Goal: Information Seeking & Learning: Learn about a topic

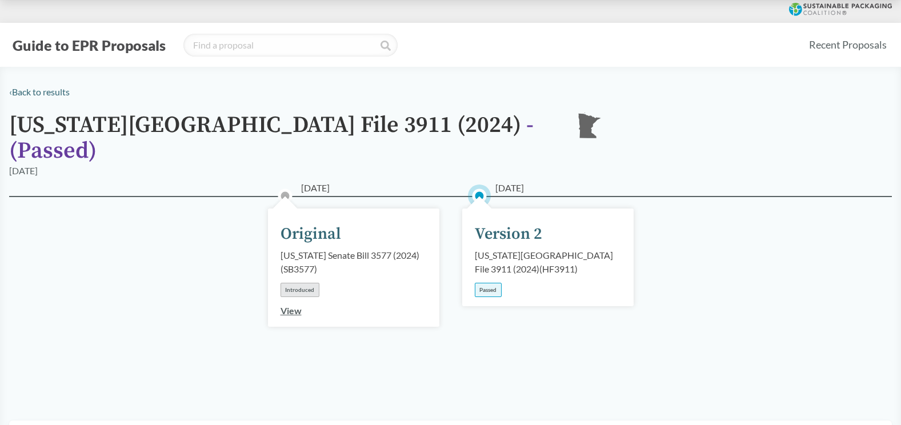
click at [295, 305] on link "View" at bounding box center [290, 310] width 21 height 11
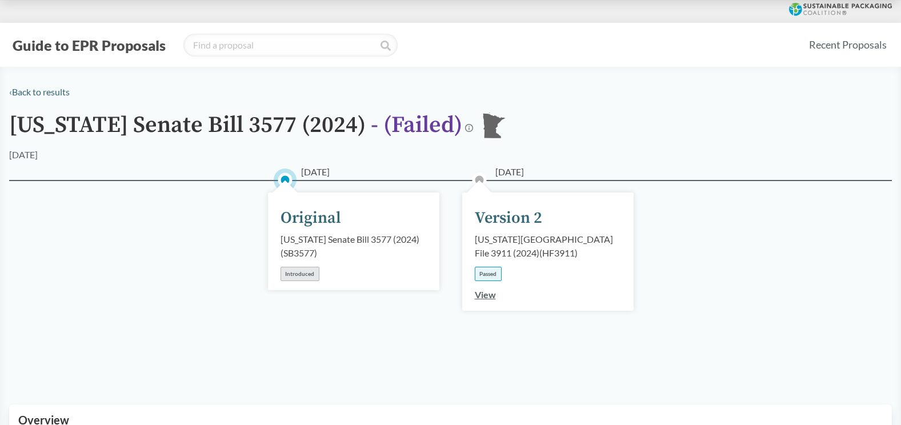
click at [480, 294] on link "View" at bounding box center [485, 294] width 21 height 11
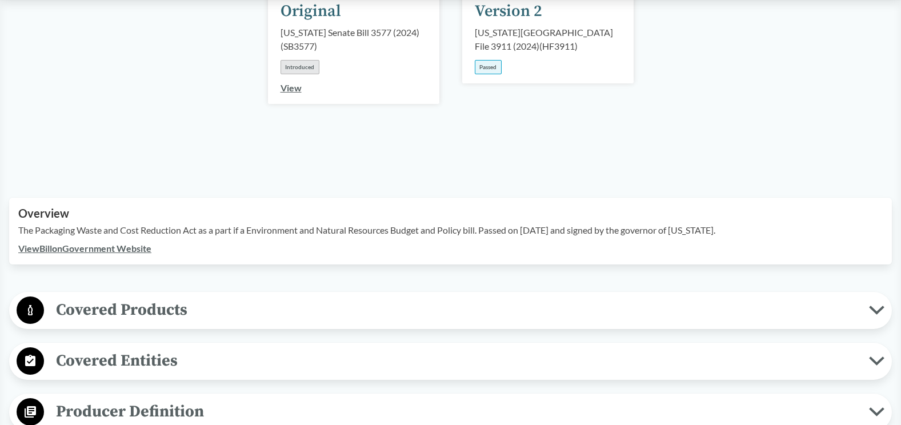
scroll to position [228, 0]
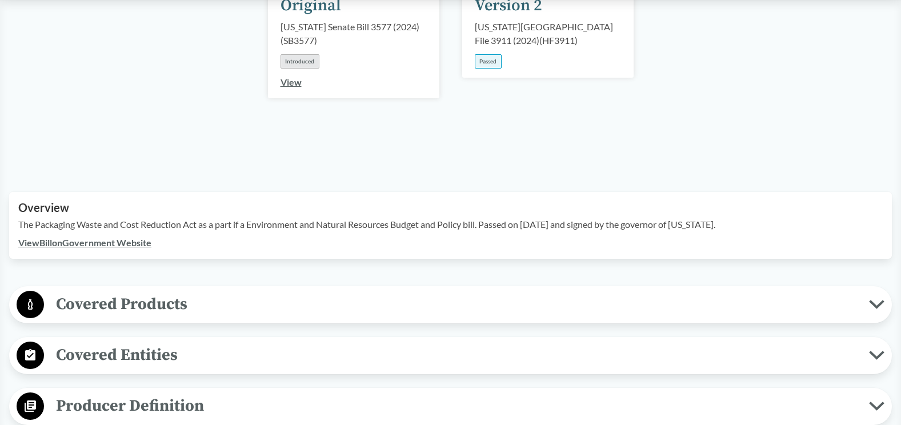
click at [229, 291] on span "Covered Products" at bounding box center [456, 304] width 825 height 26
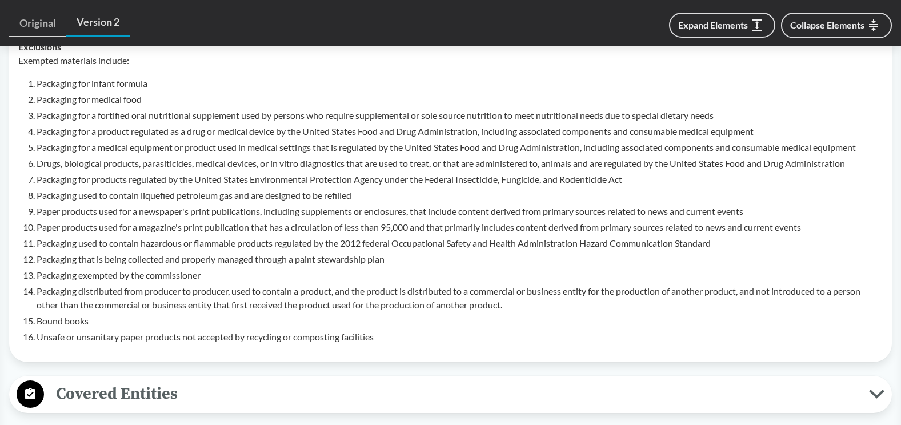
scroll to position [743, 0]
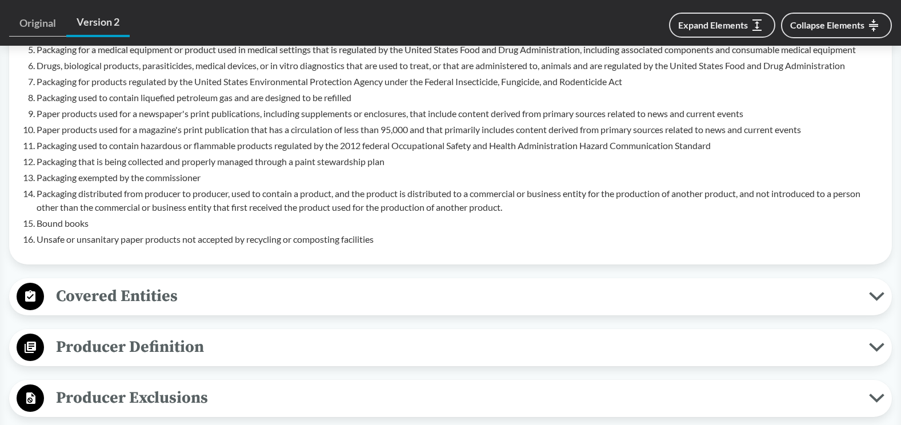
click at [204, 283] on span "Covered Entities" at bounding box center [456, 296] width 825 height 26
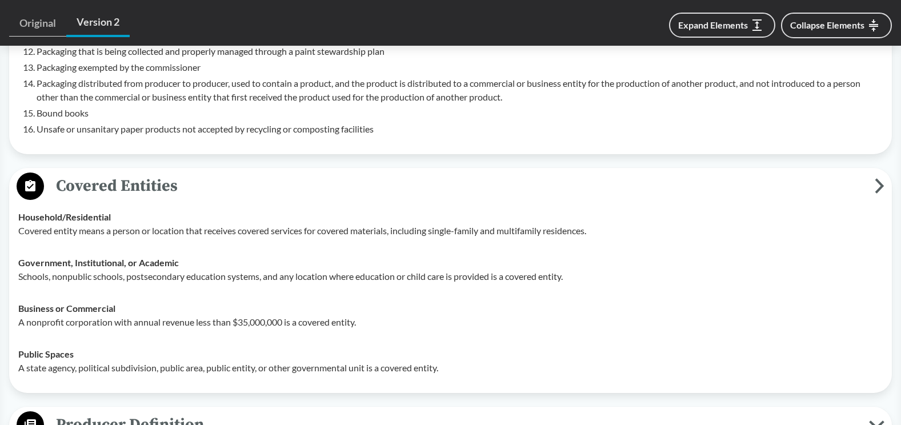
scroll to position [857, 0]
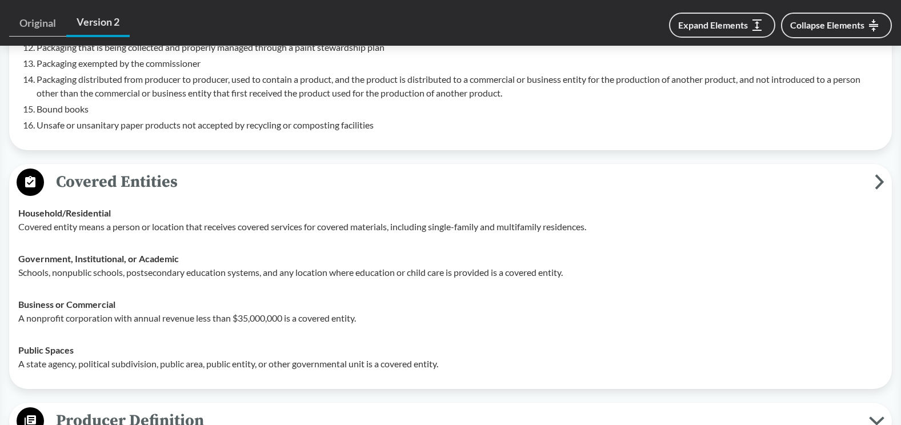
click at [203, 169] on span "Covered Entities" at bounding box center [459, 182] width 831 height 26
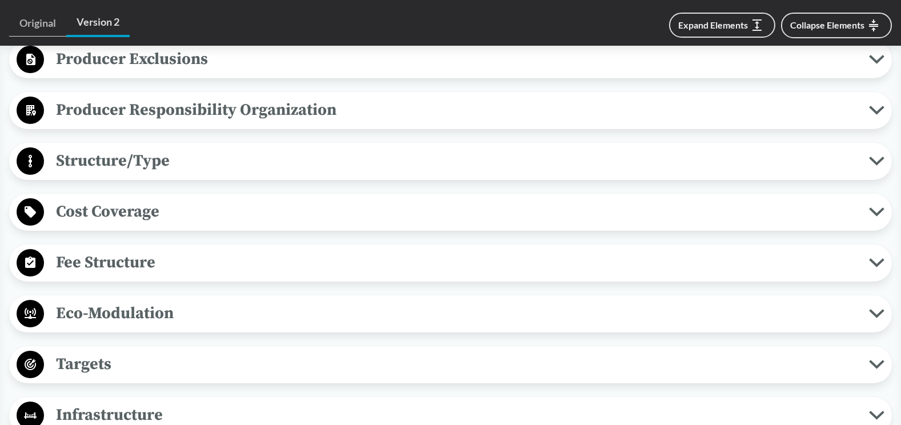
scroll to position [1085, 0]
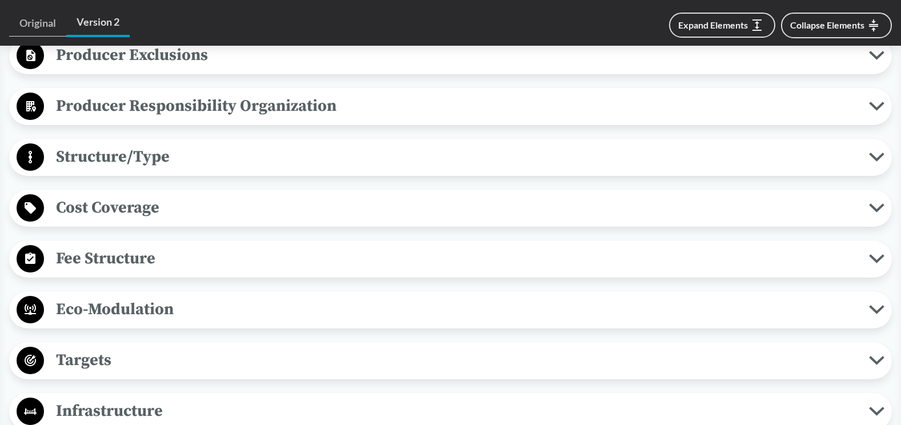
click at [197, 196] on span "Cost Coverage" at bounding box center [456, 208] width 825 height 26
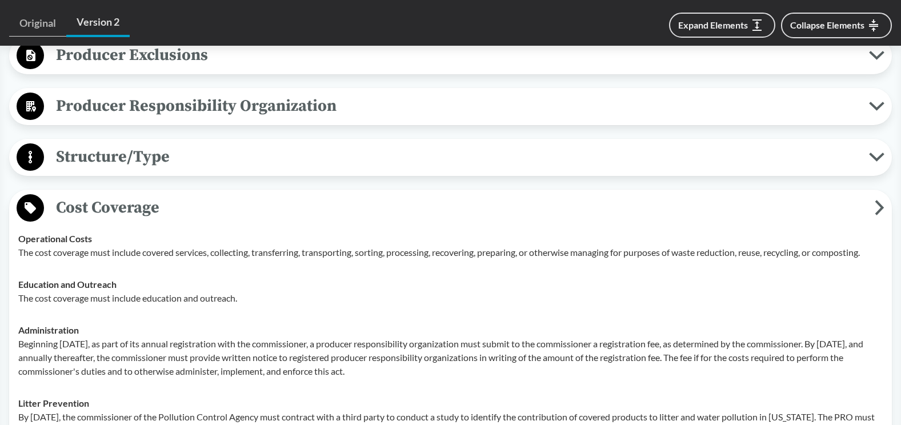
click at [197, 196] on span "Cost Coverage" at bounding box center [459, 208] width 831 height 26
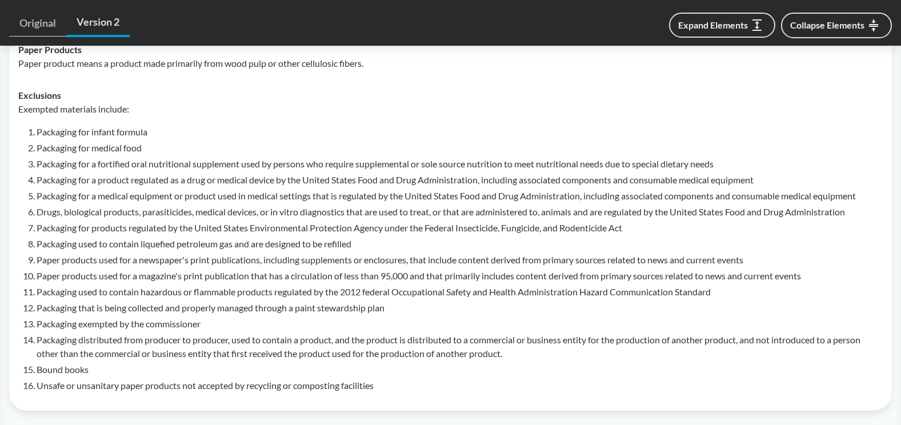
scroll to position [578, 0]
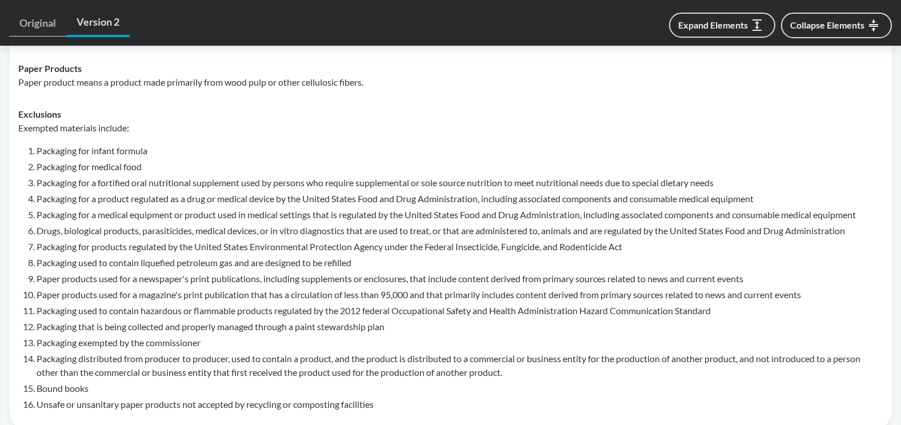
drag, startPoint x: 34, startPoint y: 215, endPoint x: 23, endPoint y: 215, distance: 10.9
click at [23, 215] on div "Exempted materials include: Packaging for infant formula Packaging for medical …" at bounding box center [450, 266] width 864 height 290
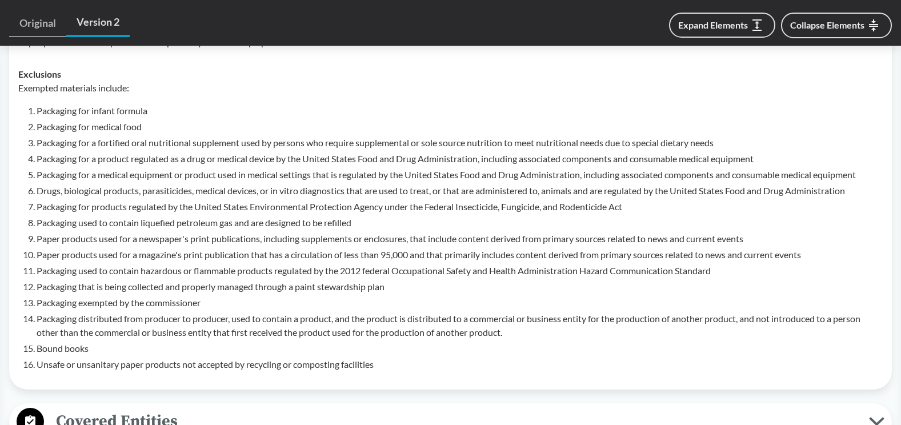
scroll to position [635, 0]
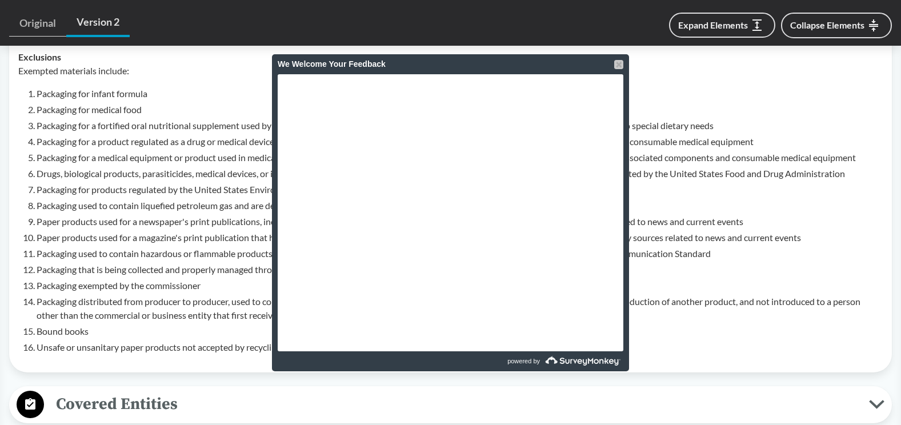
click at [622, 66] on div at bounding box center [618, 64] width 9 height 9
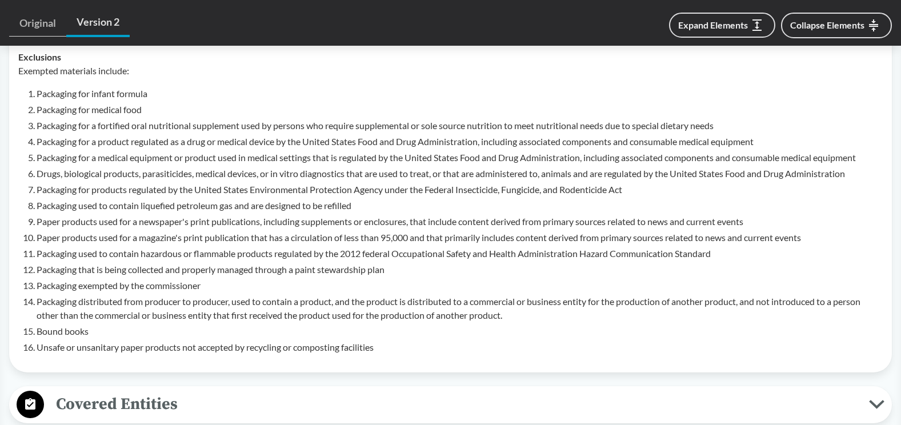
drag, startPoint x: 402, startPoint y: 146, endPoint x: 370, endPoint y: 136, distance: 33.4
click at [370, 151] on li "Packaging for a medical equipment or product used in medical settings that is r…" at bounding box center [460, 158] width 846 height 14
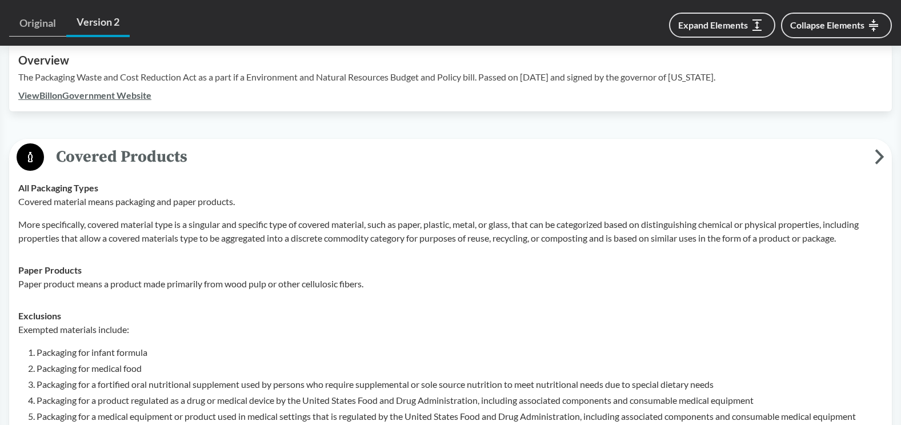
scroll to position [235, 0]
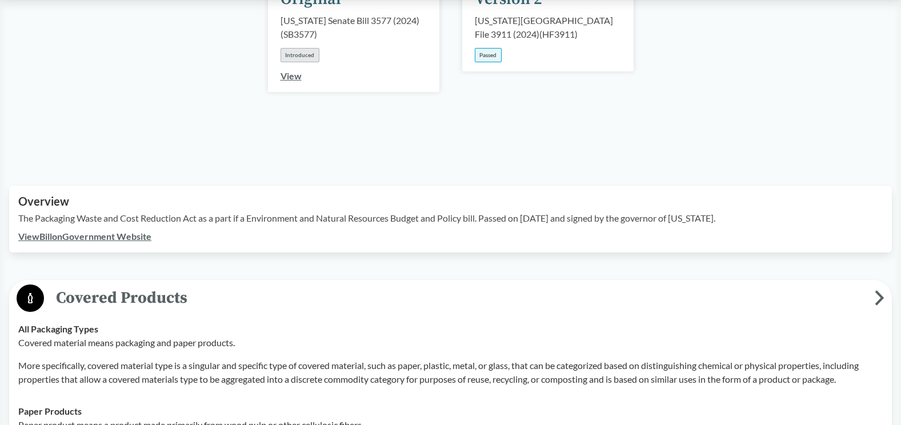
drag, startPoint x: 36, startPoint y: 268, endPoint x: 41, endPoint y: 273, distance: 7.3
click at [38, 284] on icon at bounding box center [30, 297] width 27 height 27
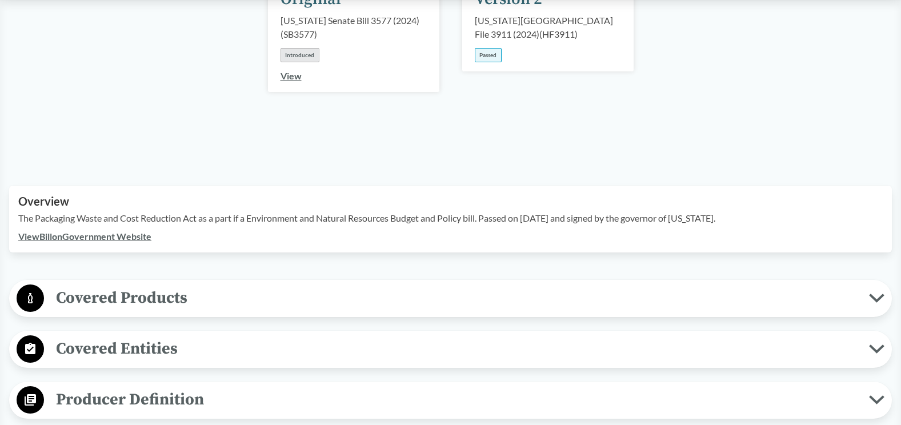
click at [45, 285] on span "Covered Products" at bounding box center [456, 298] width 825 height 26
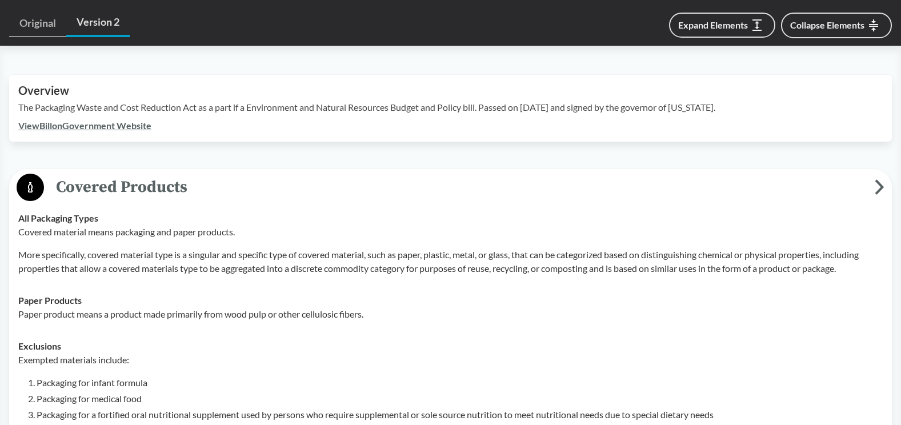
scroll to position [406, 0]
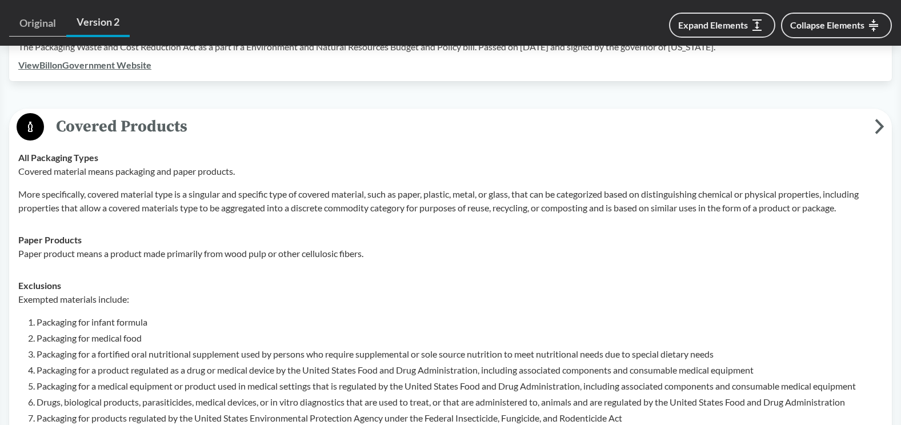
click at [135, 114] on span "Covered Products" at bounding box center [459, 127] width 831 height 26
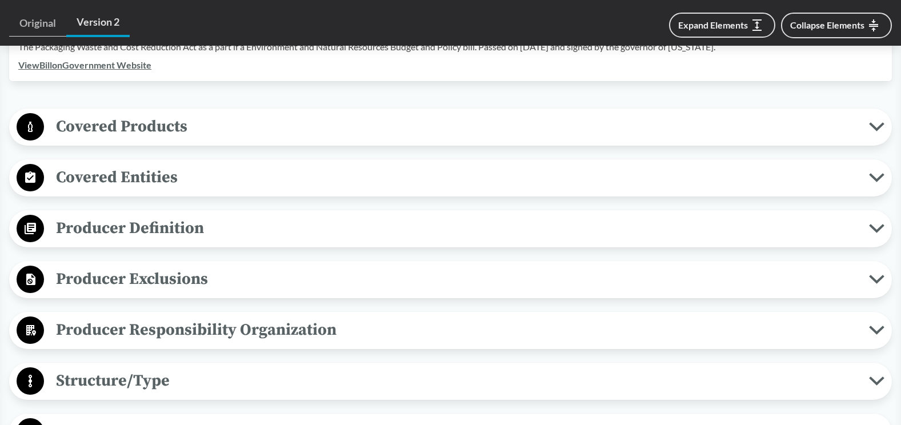
click at [144, 171] on span "Covered Entities" at bounding box center [456, 178] width 825 height 26
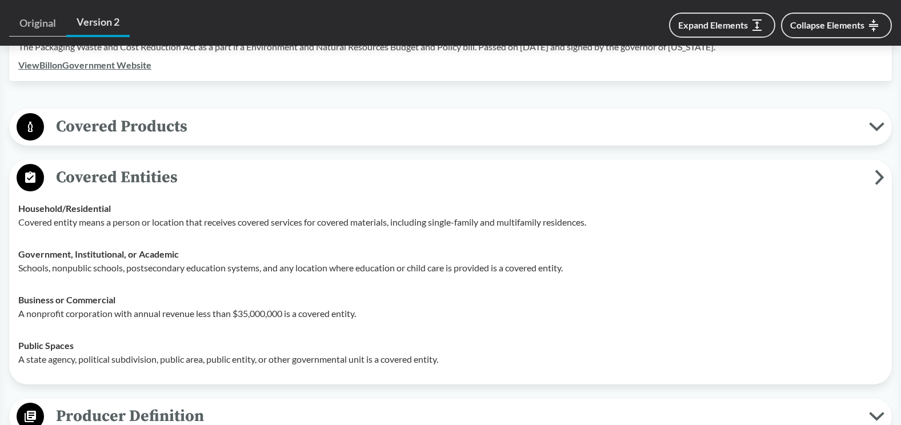
click at [144, 171] on span "Covered Entities" at bounding box center [459, 178] width 831 height 26
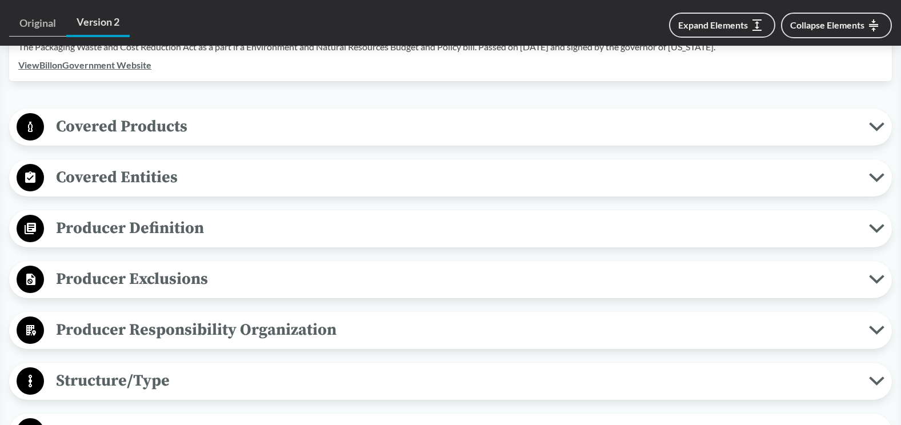
click at [144, 171] on span "Covered Entities" at bounding box center [456, 178] width 825 height 26
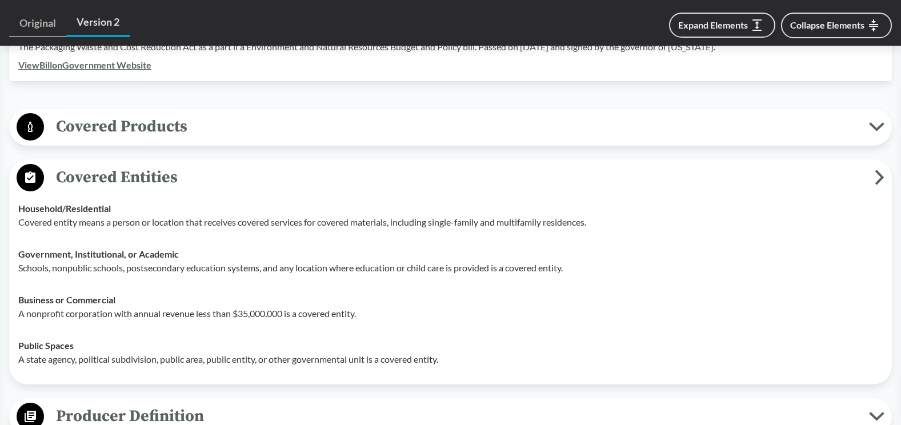
click at [144, 171] on span "Covered Entities" at bounding box center [459, 178] width 831 height 26
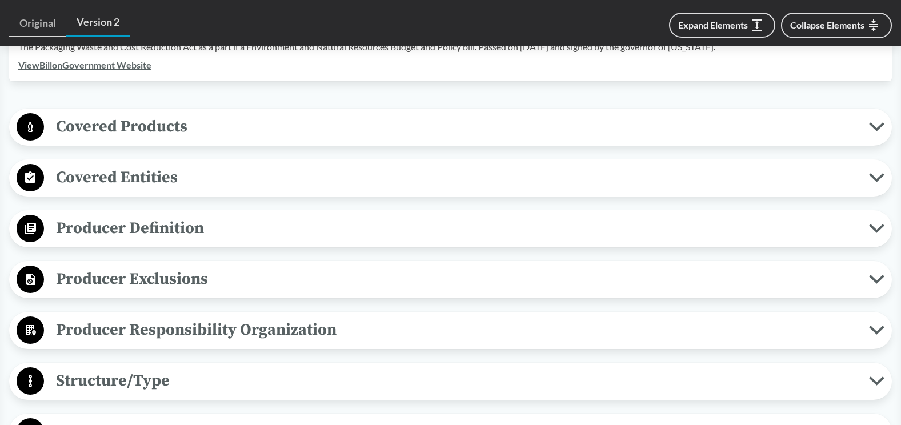
drag, startPoint x: 143, startPoint y: 224, endPoint x: 141, endPoint y: 218, distance: 6.7
click at [145, 224] on span "Producer Definition" at bounding box center [456, 228] width 825 height 26
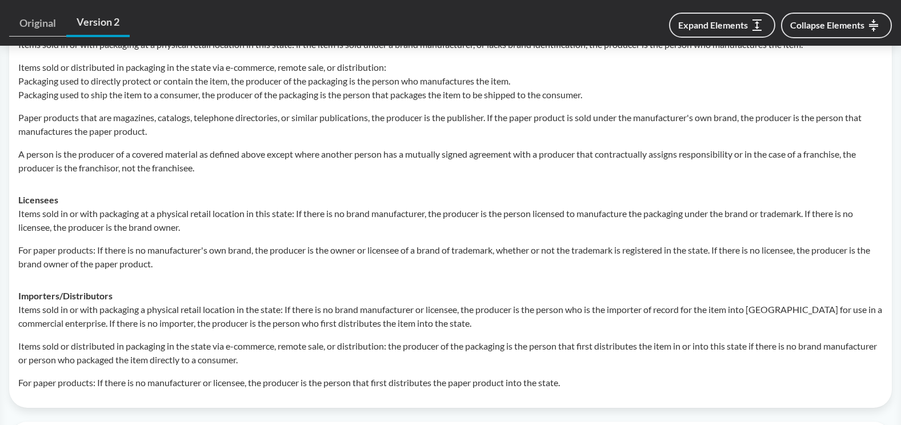
scroll to position [578, 0]
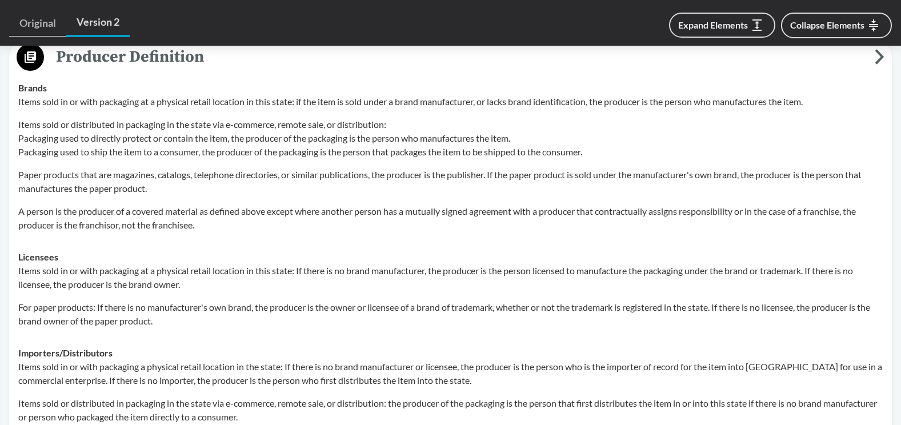
drag, startPoint x: 124, startPoint y: 211, endPoint x: 30, endPoint y: 106, distance: 140.4
click at [30, 118] on p "Items sold or distributed in packaging in the state via e-commerce, remote sale…" at bounding box center [450, 138] width 864 height 41
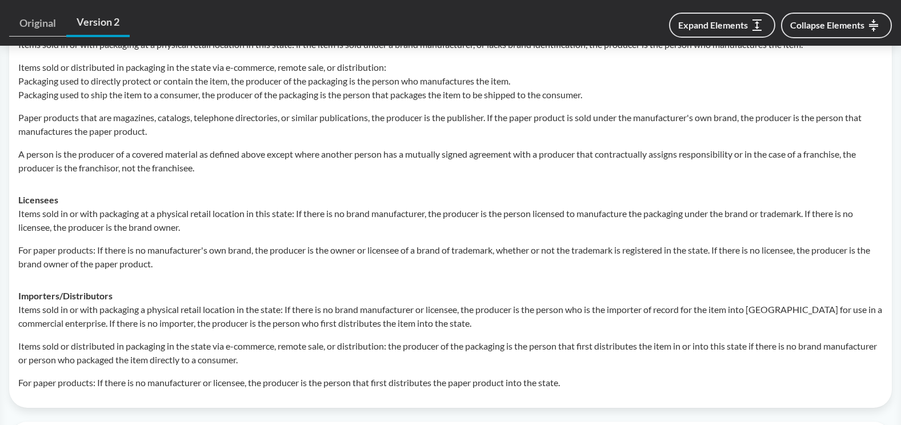
scroll to position [463, 0]
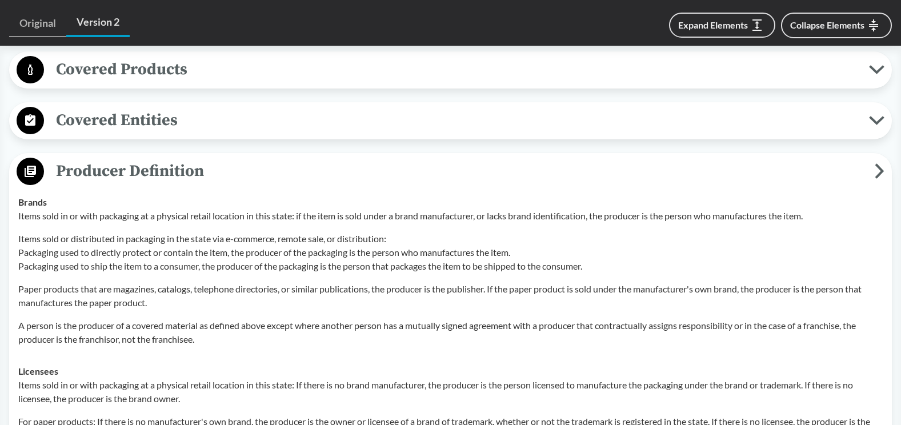
click at [72, 158] on span "Producer Definition" at bounding box center [459, 171] width 831 height 26
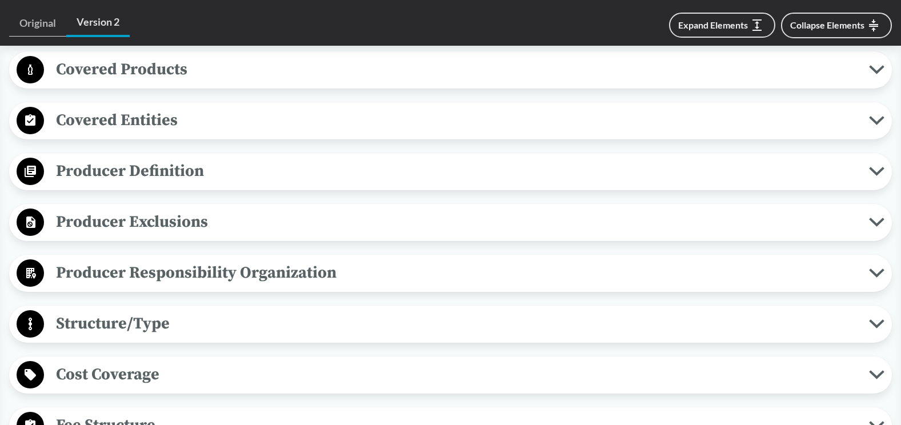
click at [105, 209] on span "Producer Exclusions" at bounding box center [456, 222] width 825 height 26
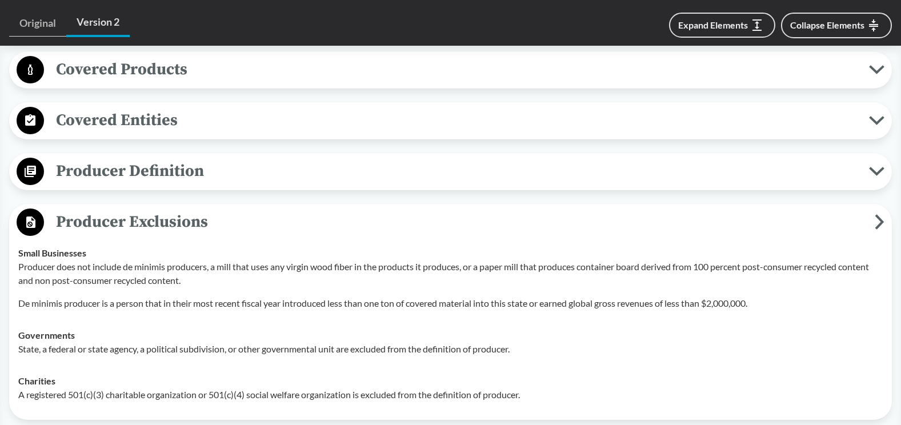
click at [105, 209] on span "Producer Exclusions" at bounding box center [459, 222] width 831 height 26
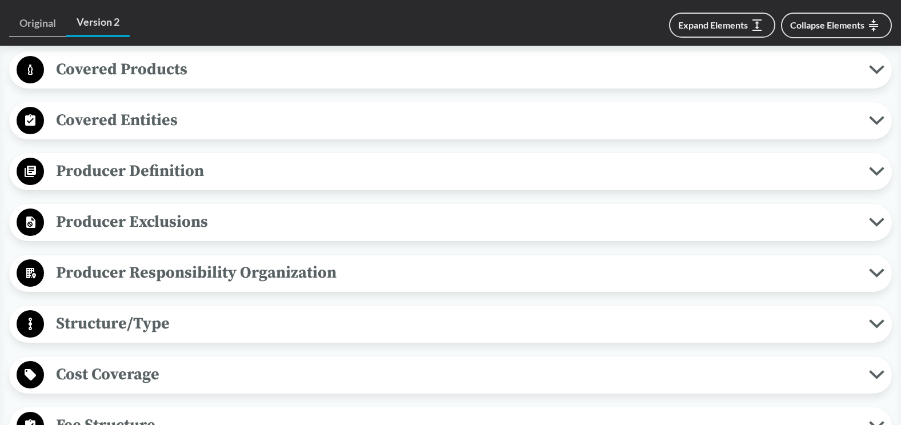
click at [105, 209] on span "Producer Exclusions" at bounding box center [456, 222] width 825 height 26
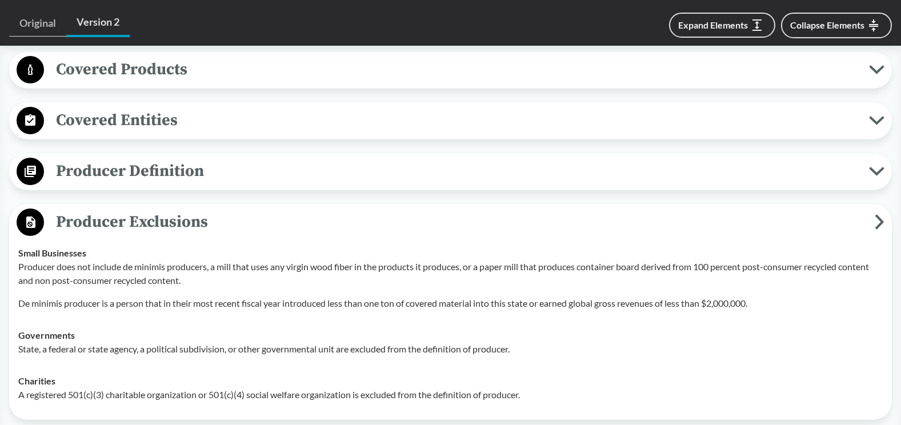
click at [105, 209] on span "Producer Exclusions" at bounding box center [459, 222] width 831 height 26
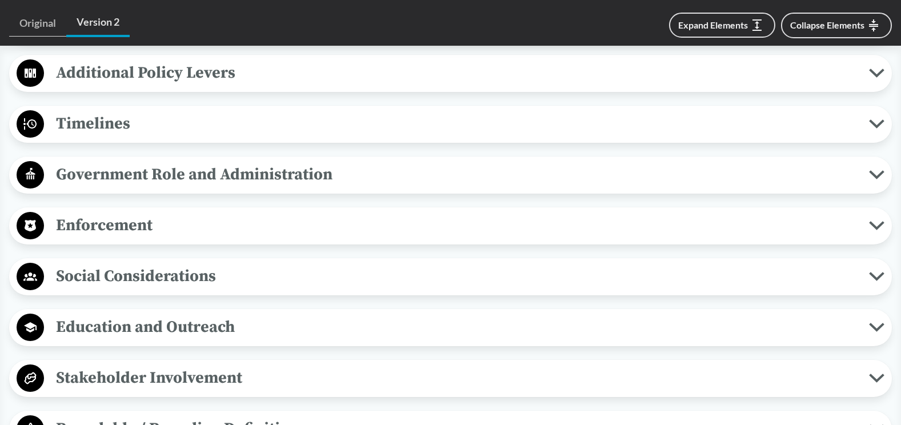
scroll to position [1035, 0]
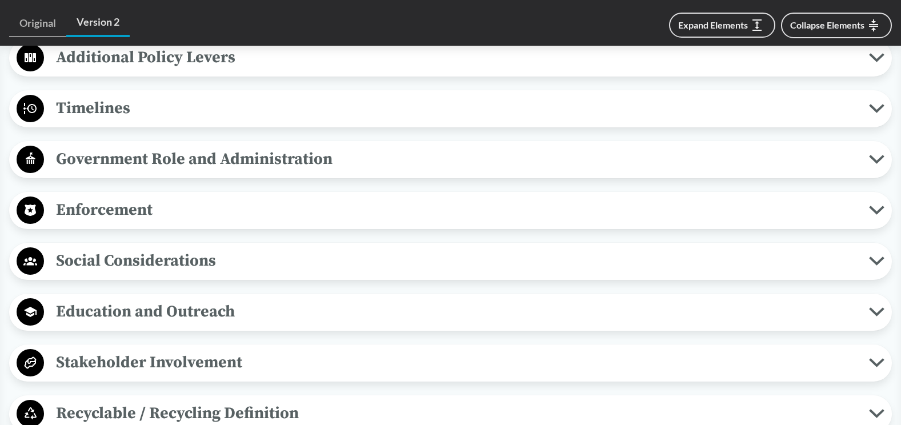
click at [70, 146] on span "Government Role and Administration" at bounding box center [456, 159] width 825 height 26
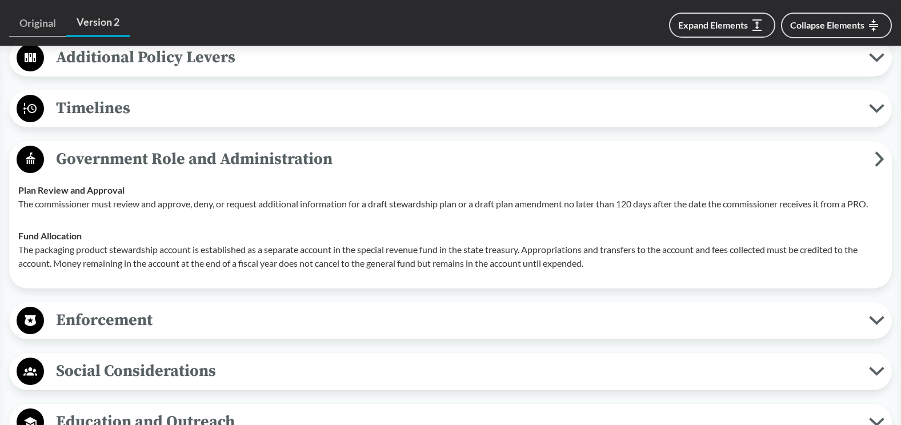
click at [67, 146] on span "Government Role and Administration" at bounding box center [459, 159] width 831 height 26
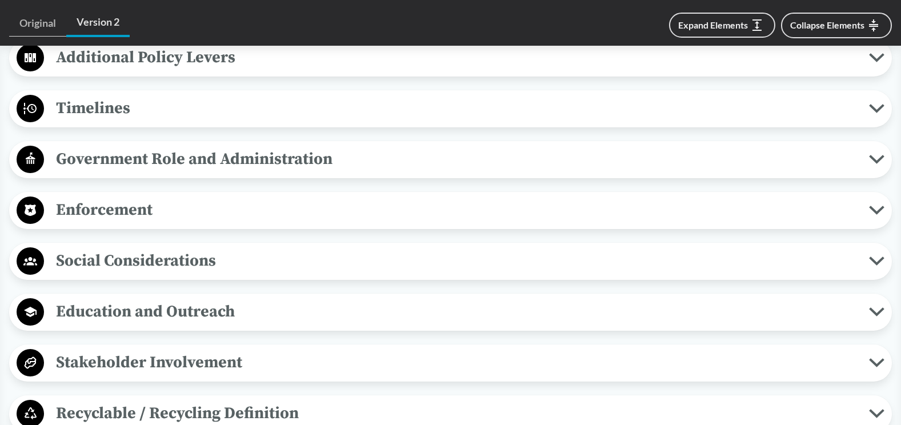
click at [80, 201] on span "Enforcement" at bounding box center [456, 210] width 825 height 26
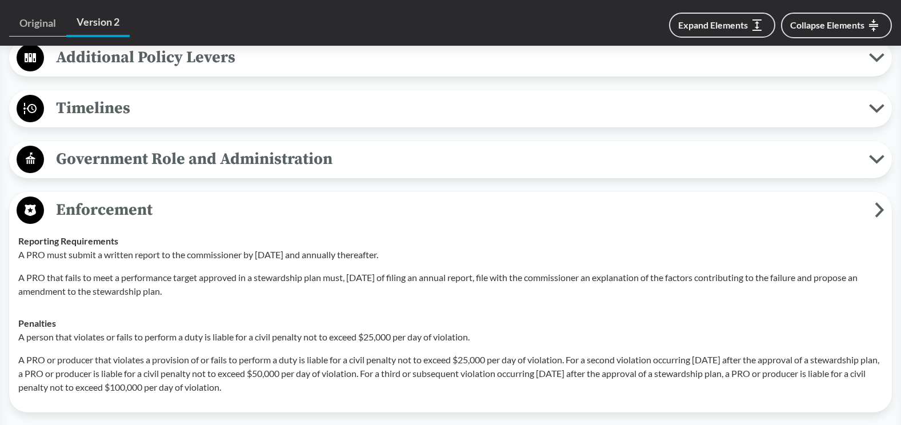
drag, startPoint x: 79, startPoint y: 201, endPoint x: 57, endPoint y: 187, distance: 26.4
click at [57, 197] on span "Enforcement" at bounding box center [459, 210] width 831 height 26
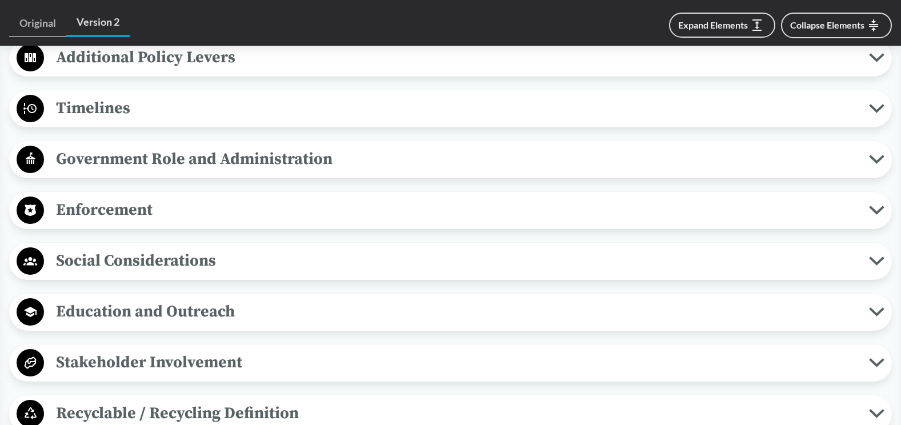
click at [54, 197] on span "Enforcement" at bounding box center [456, 210] width 825 height 26
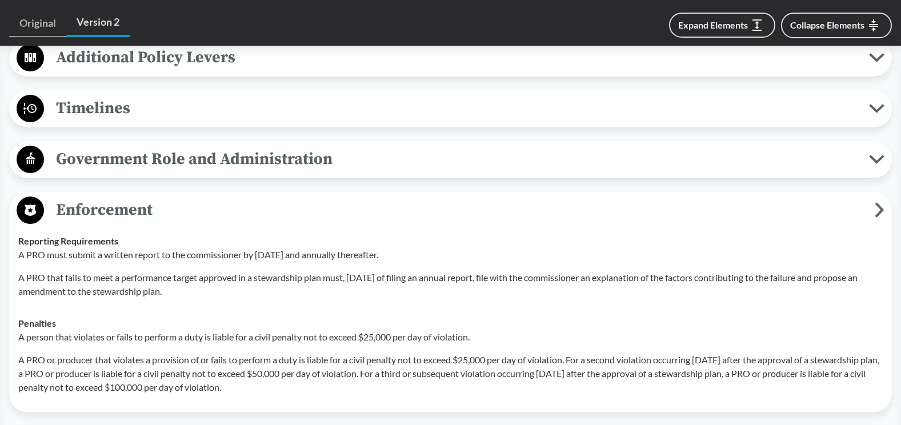
click at [52, 197] on span "Enforcement" at bounding box center [459, 210] width 831 height 26
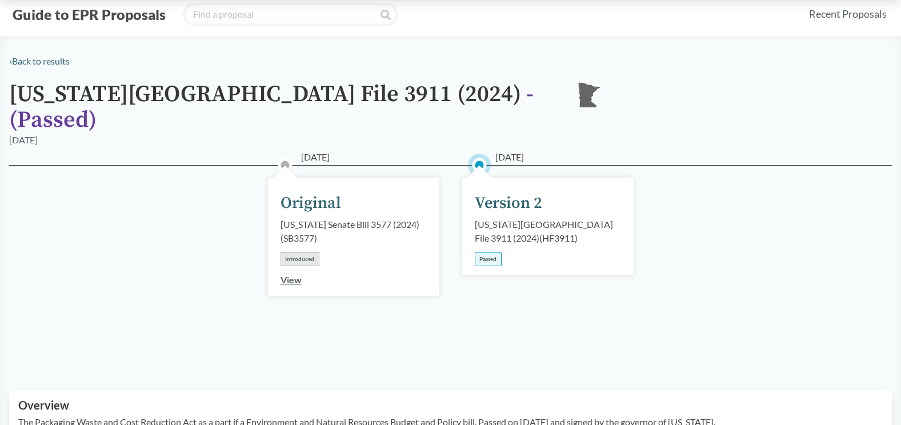
scroll to position [57, 0]
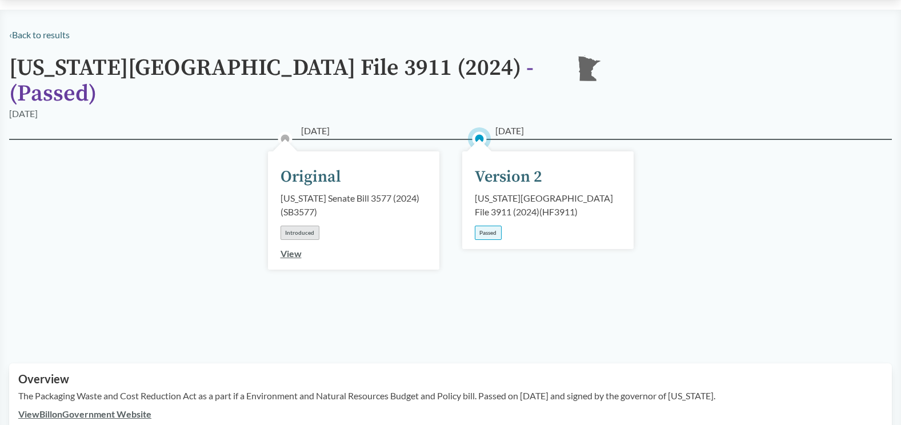
click at [491, 226] on div "Passed" at bounding box center [488, 233] width 27 height 14
click at [276, 242] on div "[DATE] Original [US_STATE] Senate Bill 3577 (2024) ( SB3577 ) Introduced View" at bounding box center [353, 210] width 171 height 118
click at [285, 248] on link "View" at bounding box center [290, 253] width 21 height 11
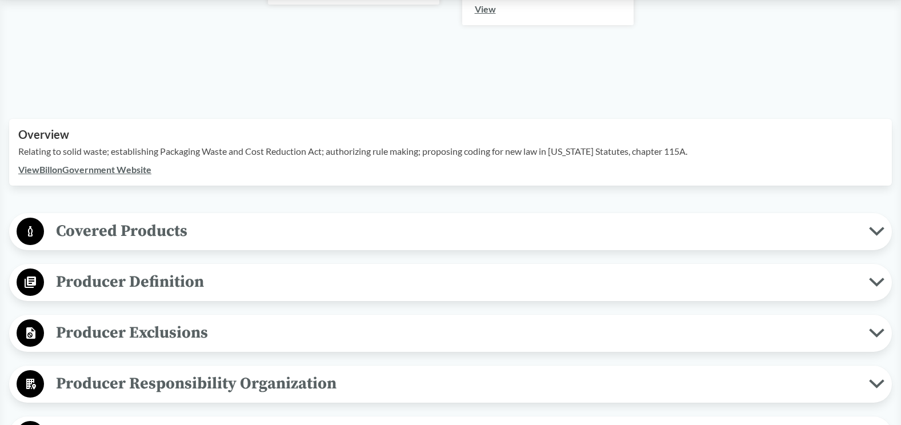
scroll to position [228, 0]
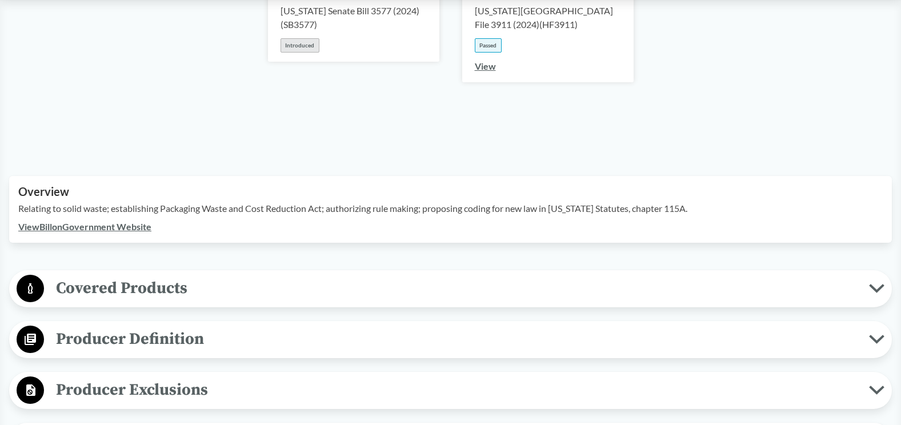
click at [476, 67] on link "View" at bounding box center [485, 66] width 21 height 11
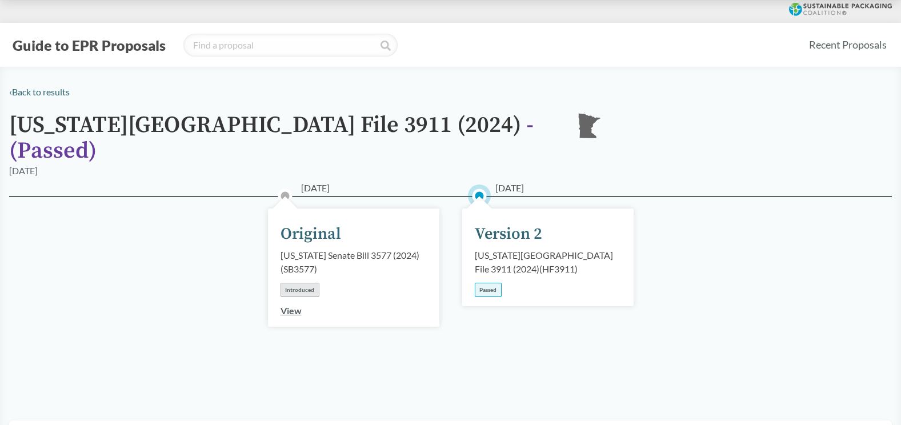
click at [101, 288] on div "[DATE] Original [US_STATE] Senate Bill 3577 (2024) ( SB3577 ) Introduced View […" at bounding box center [450, 294] width 883 height 197
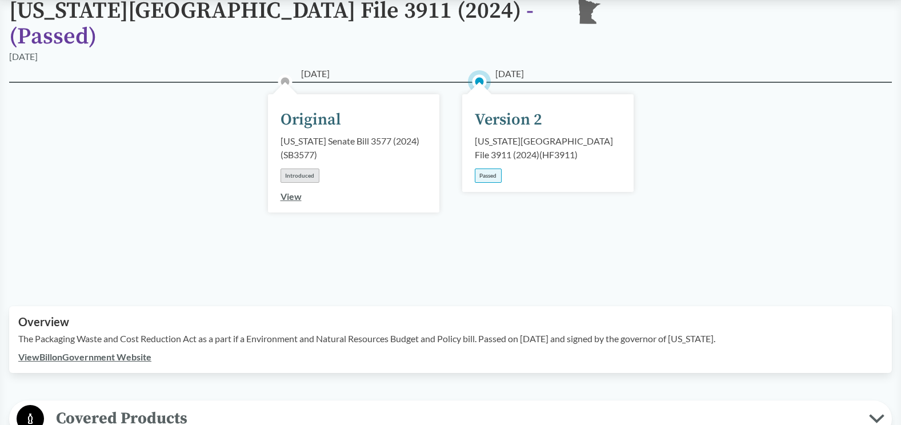
scroll to position [171, 0]
